Goal: Task Accomplishment & Management: Manage account settings

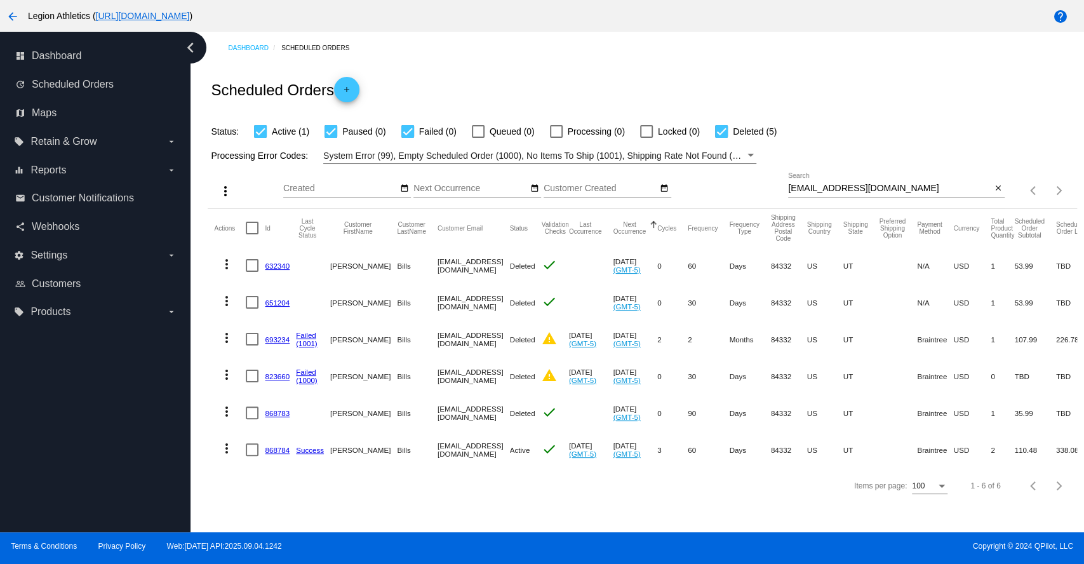
click at [276, 453] on link "868784" at bounding box center [277, 450] width 25 height 8
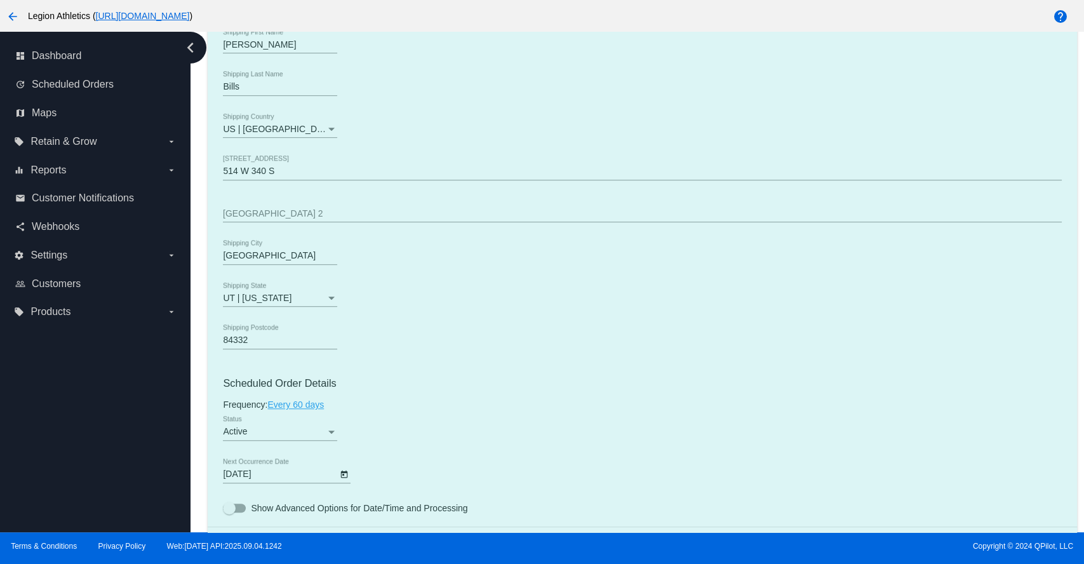
scroll to position [847, 0]
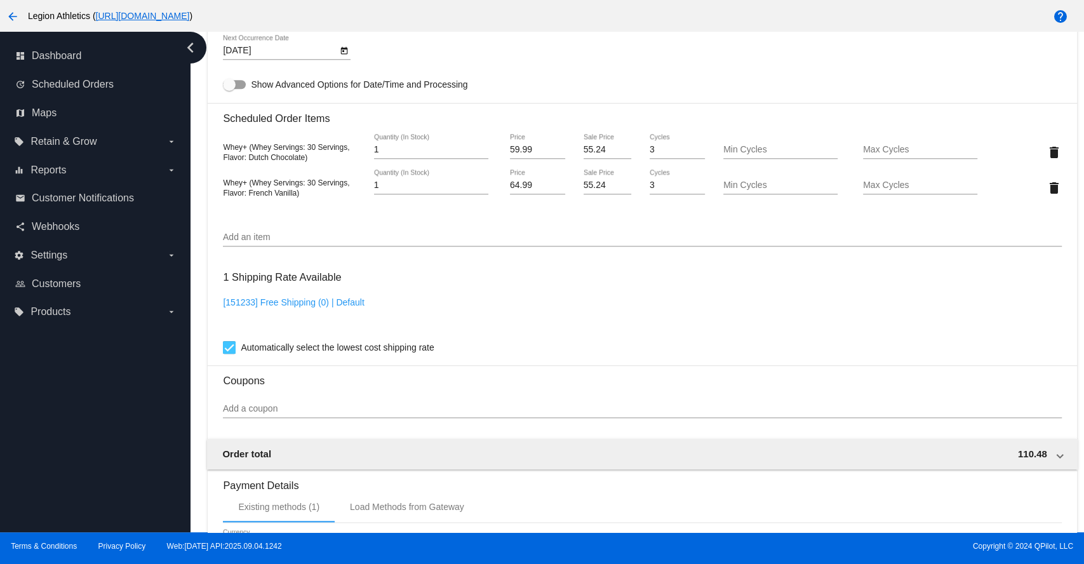
click at [309, 243] on input "Add an item" at bounding box center [642, 237] width 838 height 10
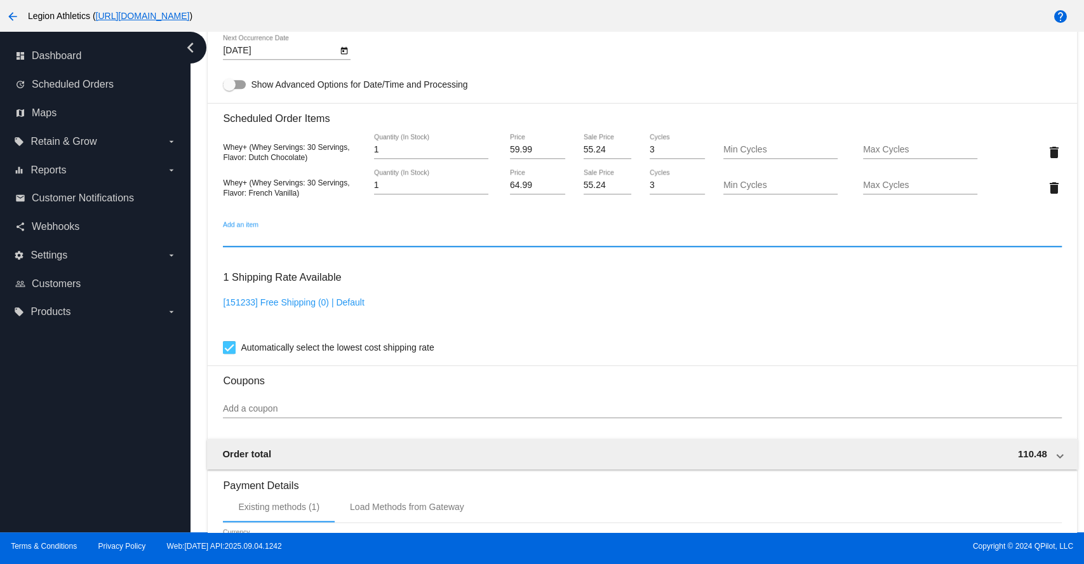
paste input "APPAREL-WOMEN-S-CROPPED-TEE-WHT"
type input "APPAREL-WOMEN-S-CROPPED-TEE-WHT"
type input "w"
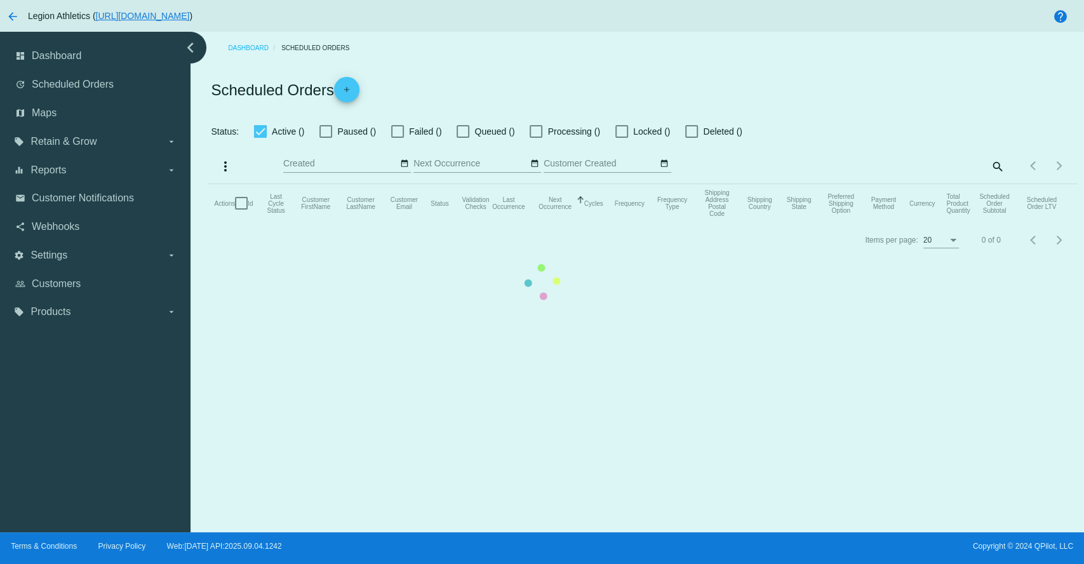
checkbox input "true"
